Goal: Task Accomplishment & Management: Use online tool/utility

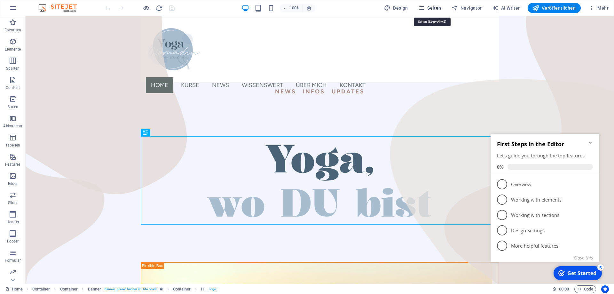
click at [430, 9] on span "Seiten" at bounding box center [429, 8] width 23 height 6
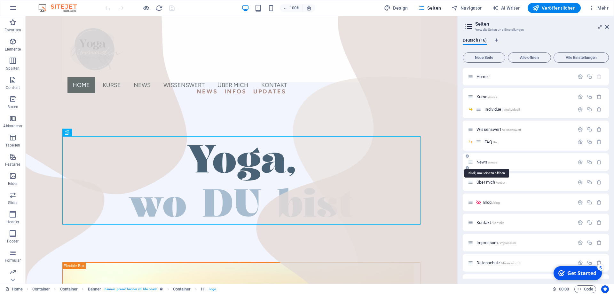
click at [481, 162] on span "News /news" at bounding box center [487, 162] width 20 height 5
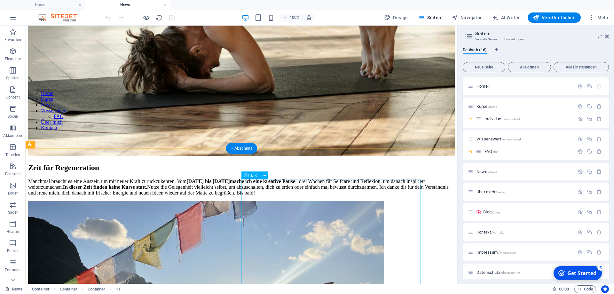
scroll to position [587, 0]
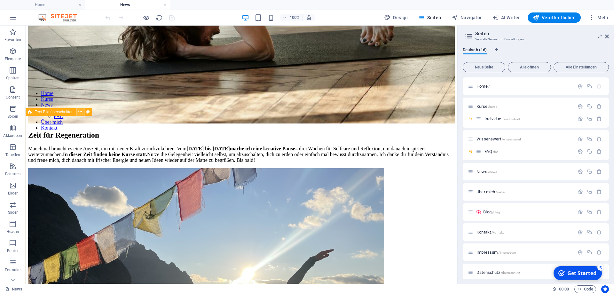
click at [80, 114] on icon at bounding box center [80, 112] width 4 height 7
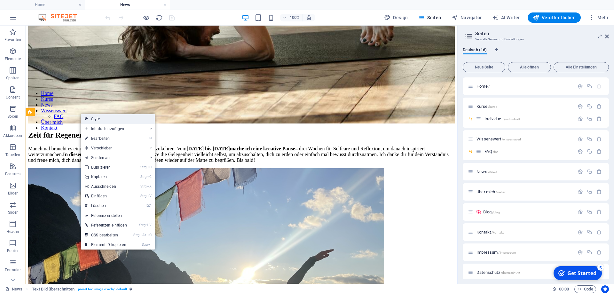
click at [100, 116] on link "Style" at bounding box center [118, 119] width 74 height 10
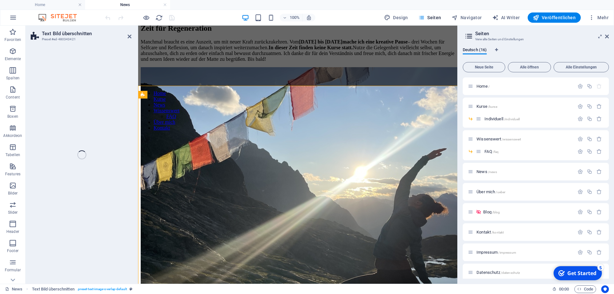
select select "rem"
select select "px"
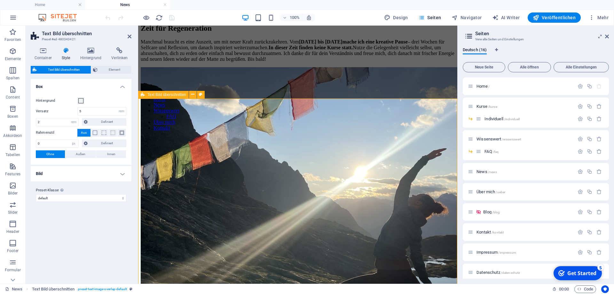
scroll to position [617, 0]
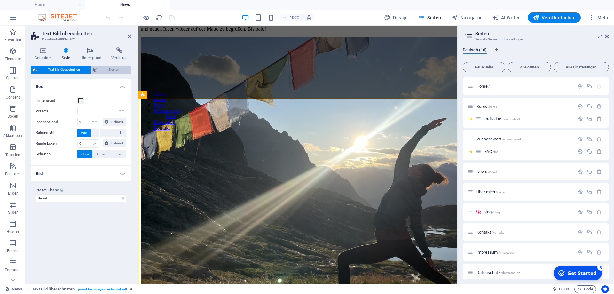
click at [118, 70] on span "Element" at bounding box center [114, 70] width 30 height 8
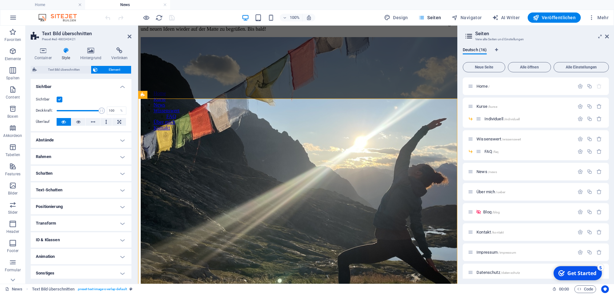
click at [62, 98] on label at bounding box center [60, 100] width 6 height 6
click at [0, 0] on input "Sichtbar" at bounding box center [0, 0] width 0 height 0
click at [170, 18] on icon "save" at bounding box center [171, 17] width 7 height 7
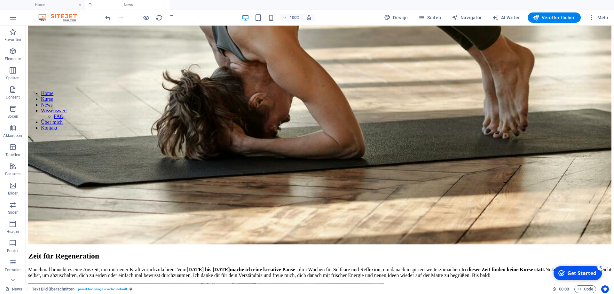
scroll to position [587, 0]
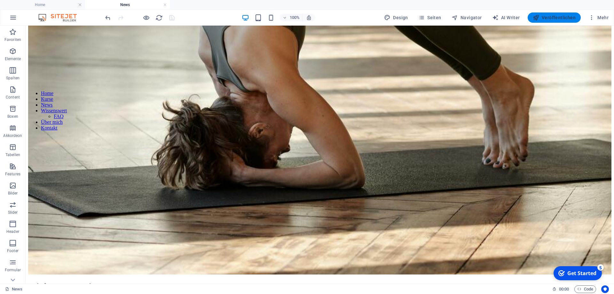
click at [562, 19] on span "Veröffentlichen" at bounding box center [554, 17] width 43 height 6
